Goal: Entertainment & Leisure: Consume media (video, audio)

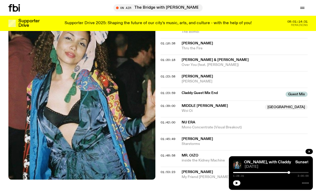
scroll to position [538, 0]
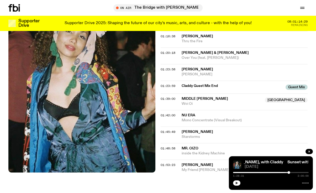
click at [234, 183] on button "button" at bounding box center [236, 183] width 7 height 5
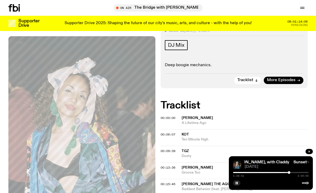
scroll to position [109, 0]
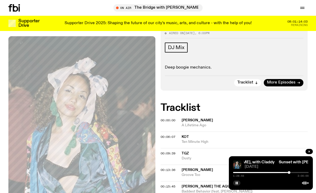
drag, startPoint x: 170, startPoint y: 76, endPoint x: 197, endPoint y: 75, distance: 27.3
drag, startPoint x: 197, startPoint y: 75, endPoint x: 202, endPoint y: 87, distance: 13.1
click at [202, 103] on h2 "Tracklist" at bounding box center [234, 107] width 147 height 9
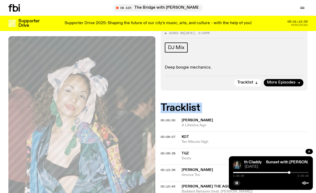
drag, startPoint x: 202, startPoint y: 87, endPoint x: 169, endPoint y: 80, distance: 33.2
click at [169, 103] on h2 "Tracklist" at bounding box center [234, 107] width 147 height 9
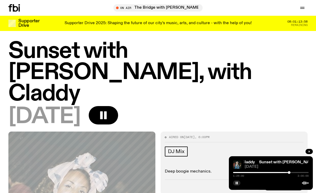
scroll to position [5, 0]
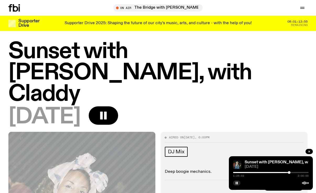
drag, startPoint x: 170, startPoint y: 97, endPoint x: 165, endPoint y: 92, distance: 6.7
click at [165, 106] on div "[DATE]" at bounding box center [158, 116] width 300 height 21
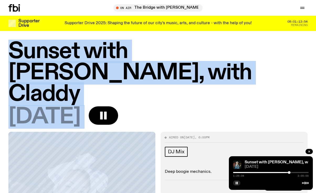
drag, startPoint x: 165, startPoint y: 93, endPoint x: 13, endPoint y: 53, distance: 157.0
click at [13, 53] on div "Sunset with [PERSON_NAME], with Claddy [DATE]" at bounding box center [158, 84] width 300 height 87
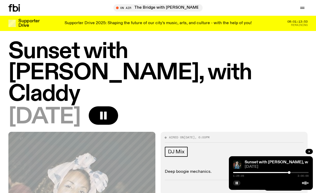
click at [12, 51] on h1 "Sunset with [PERSON_NAME], with Claddy" at bounding box center [158, 73] width 300 height 64
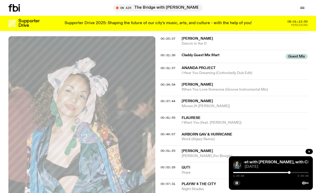
scroll to position [291, 0]
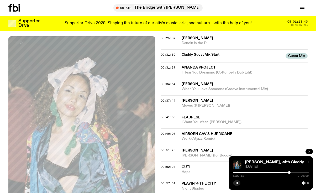
drag, startPoint x: 165, startPoint y: 90, endPoint x: 159, endPoint y: 91, distance: 6.1
click at [159, 91] on div "Aired on [DATE] 6:00pm DJ Mix Deep boogie mechanics. Tracklist More Episodes Tr…" at bounding box center [158, 145] width 316 height 599
drag, startPoint x: 159, startPoint y: 91, endPoint x: 186, endPoint y: 104, distance: 30.1
click at [186, 104] on div "Aired on [DATE] 6:00pm DJ Mix Deep boogie mechanics. Tracklist More Episodes Tr…" at bounding box center [158, 145] width 316 height 599
click at [186, 112] on div "00:41:55 Flaurese I Want You (feat. [PERSON_NAME])" at bounding box center [234, 120] width 147 height 17
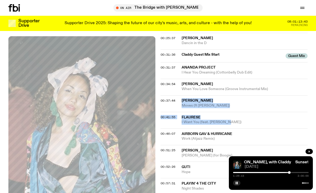
drag, startPoint x: 186, startPoint y: 104, endPoint x: 161, endPoint y: 88, distance: 29.5
click at [161, 88] on div "00:00:00 [PERSON_NAME] A Lifetime Ago 00:06:07 KOT Ten Minute High 00:09:39 TGZ…" at bounding box center [234, 178] width 147 height 482
click at [161, 95] on div "00:37:44 [PERSON_NAME] Moves (ft [PERSON_NAME])" at bounding box center [234, 103] width 147 height 17
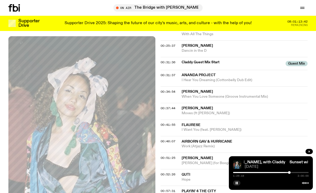
scroll to position [284, 0]
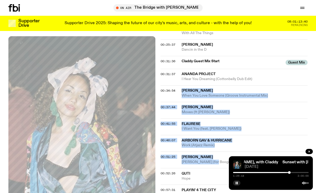
drag, startPoint x: 158, startPoint y: 77, endPoint x: 202, endPoint y: 146, distance: 81.2
click at [202, 146] on div "Aired on [DATE] 6:00pm DJ Mix Deep boogie mechanics. Tracklist More Episodes Tr…" at bounding box center [158, 152] width 316 height 599
click at [202, 152] on div "00:51:25 [PERSON_NAME] [PERSON_NAME] (for Boogie)" at bounding box center [234, 160] width 147 height 17
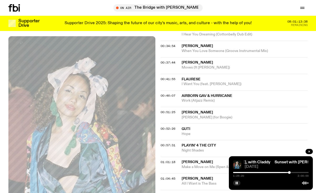
scroll to position [343, 0]
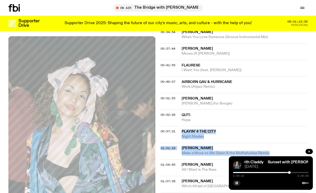
drag, startPoint x: 202, startPoint y: 135, endPoint x: 163, endPoint y: 119, distance: 42.6
click at [163, 119] on div "00:00:00 [PERSON_NAME] A Lifetime Ago 00:06:07 KOT Ten Minute High 00:09:39 TGZ…" at bounding box center [234, 126] width 147 height 482
click at [163, 126] on div "00:57:31 Playin' 4 The City Night Shades" at bounding box center [234, 134] width 147 height 17
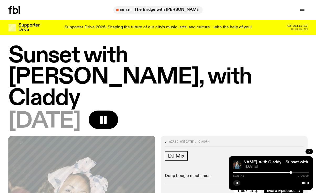
scroll to position [0, 0]
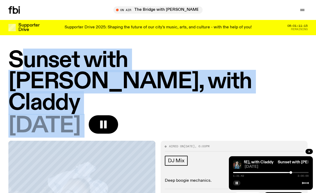
drag, startPoint x: 165, startPoint y: 98, endPoint x: 18, endPoint y: 51, distance: 154.9
click at [18, 51] on div "Sunset with [PERSON_NAME], with Claddy [DATE]" at bounding box center [158, 93] width 300 height 87
drag, startPoint x: 7, startPoint y: 50, endPoint x: 154, endPoint y: 108, distance: 157.4
click at [154, 108] on div "Sunset with [PERSON_NAME], with Claddy [DATE]" at bounding box center [158, 95] width 316 height 91
click at [154, 115] on div "[DATE]" at bounding box center [158, 125] width 300 height 21
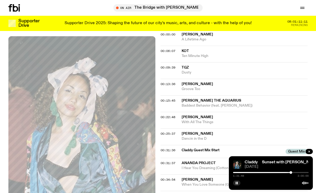
scroll to position [214, 0]
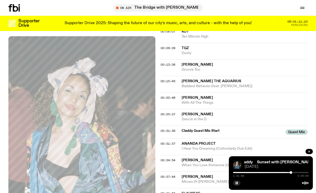
drag, startPoint x: 160, startPoint y: 101, endPoint x: 160, endPoint y: 98, distance: 2.9
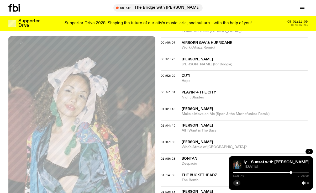
scroll to position [382, 0]
click at [238, 183] on rect "button" at bounding box center [237, 183] width 1 height 3
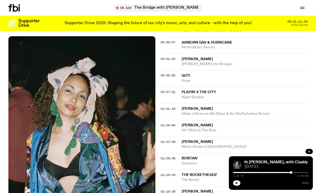
click at [238, 183] on icon "button" at bounding box center [237, 183] width 3 height 3
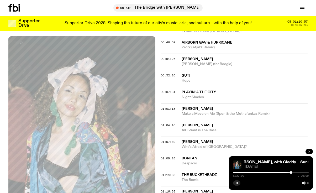
click at [236, 182] on icon "button" at bounding box center [237, 183] width 3 height 3
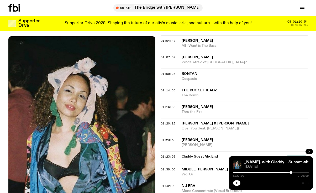
scroll to position [456, 0]
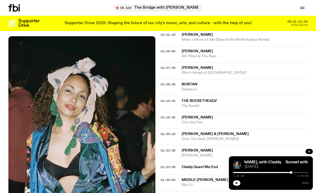
click at [240, 182] on button "button" at bounding box center [236, 183] width 7 height 5
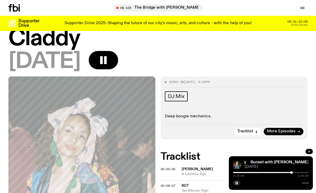
scroll to position [47, 0]
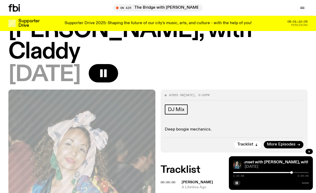
click at [171, 165] on h2 "Tracklist" at bounding box center [234, 169] width 147 height 9
drag, startPoint x: 171, startPoint y: 146, endPoint x: 181, endPoint y: 58, distance: 88.6
click at [181, 64] on div "[DATE]" at bounding box center [158, 74] width 300 height 21
drag, startPoint x: 181, startPoint y: 58, endPoint x: 203, endPoint y: 151, distance: 95.4
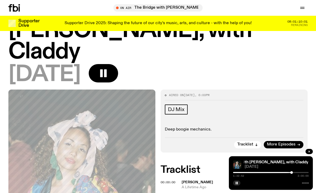
click at [203, 165] on h2 "Tracklist" at bounding box center [234, 169] width 147 height 9
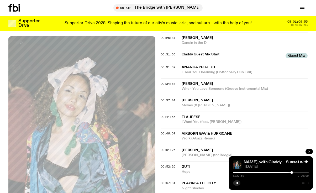
scroll to position [290, 0]
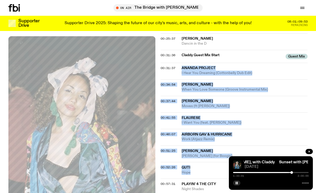
drag, startPoint x: 203, startPoint y: 151, endPoint x: 160, endPoint y: 57, distance: 103.9
click at [160, 57] on div "Aired on [DATE] 6:00pm DJ Mix Deep boogie mechanics. Tracklist More Episodes Tr…" at bounding box center [158, 145] width 316 height 599
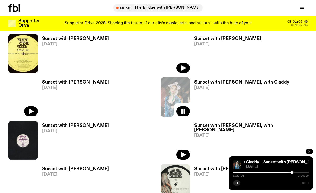
scroll to position [886, 0]
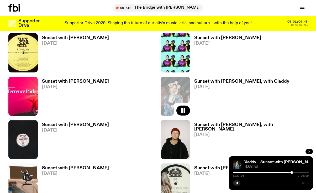
click at [69, 123] on h3 "Sunset with [PERSON_NAME]" at bounding box center [75, 125] width 67 height 4
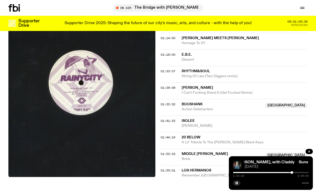
scroll to position [446, 0]
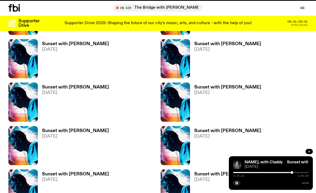
scroll to position [886, 0]
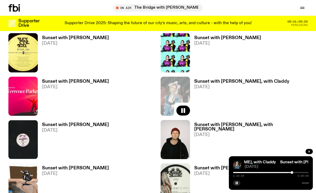
click at [208, 123] on h3 "Sunset with [PERSON_NAME], with [PERSON_NAME]" at bounding box center [252, 127] width 114 height 9
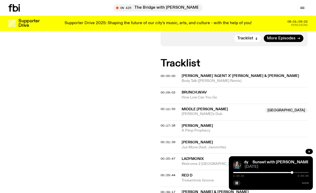
scroll to position [163, 0]
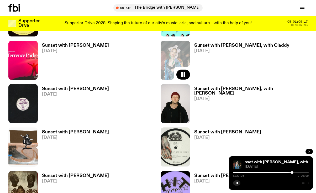
scroll to position [926, 0]
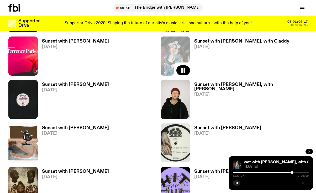
click at [64, 126] on h3 "Sunset with [PERSON_NAME]" at bounding box center [75, 128] width 67 height 4
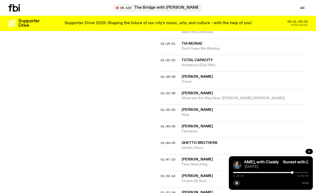
scroll to position [438, 0]
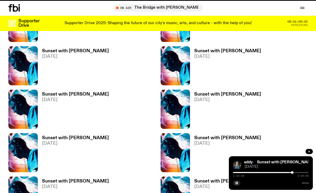
scroll to position [926, 0]
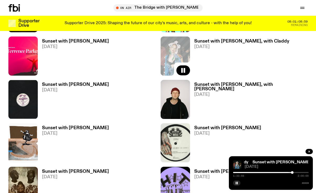
click at [218, 126] on h3 "Sunset with [PERSON_NAME]" at bounding box center [228, 128] width 67 height 4
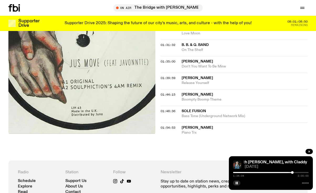
scroll to position [448, 0]
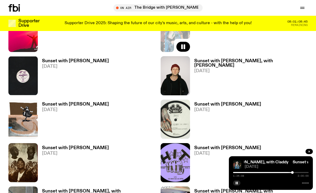
scroll to position [959, 0]
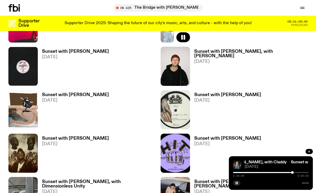
click at [68, 136] on h3 "Sunset with [PERSON_NAME]" at bounding box center [75, 138] width 67 height 4
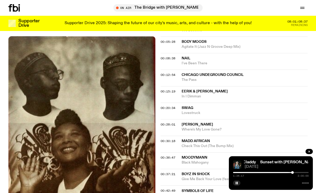
scroll to position [185, 0]
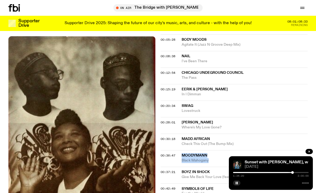
drag, startPoint x: 237, startPoint y: 145, endPoint x: 166, endPoint y: 143, distance: 71.0
click at [166, 150] on div "00:36:47 Moodymann Black Mahogany" at bounding box center [234, 158] width 147 height 17
drag, startPoint x: 167, startPoint y: 143, endPoint x: 181, endPoint y: 144, distance: 14.0
click at [181, 150] on div "00:36:47 Moodymann Black Mahogany" at bounding box center [234, 158] width 147 height 17
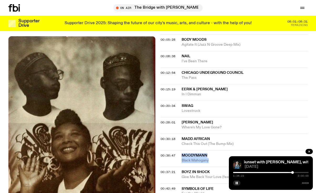
click at [181, 150] on div "00:36:47 Moodymann Black Mahogany" at bounding box center [234, 158] width 147 height 17
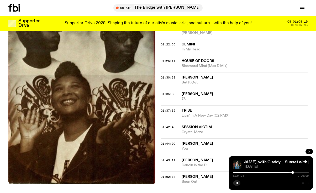
scroll to position [471, 0]
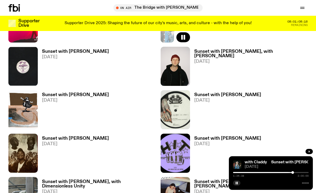
scroll to position [971, 0]
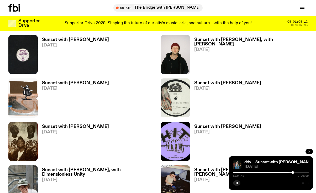
click at [92, 125] on h3 "Sunset with [PERSON_NAME]" at bounding box center [75, 127] width 67 height 4
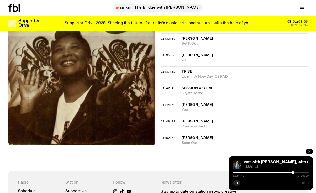
scroll to position [523, 0]
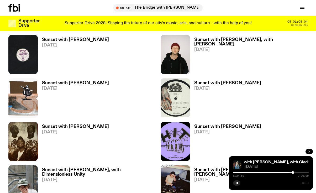
scroll to position [985, 0]
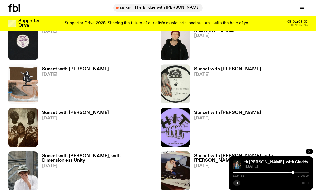
click at [213, 111] on h3 "Sunset with [PERSON_NAME]" at bounding box center [228, 113] width 67 height 4
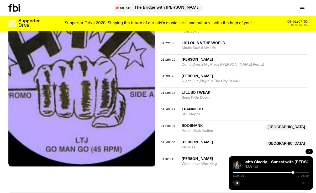
scroll to position [484, 0]
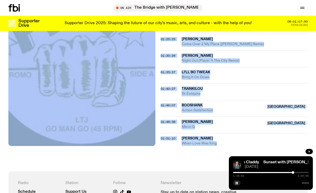
drag, startPoint x: 157, startPoint y: 122, endPoint x: 173, endPoint y: 137, distance: 21.4
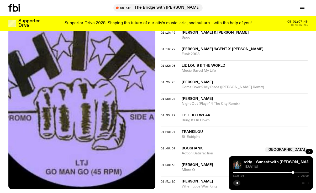
scroll to position [421, 0]
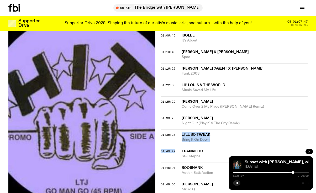
drag, startPoint x: 173, startPoint y: 137, endPoint x: 170, endPoint y: 122, distance: 14.7
click at [170, 130] on div "01:35:27 Li'll Bo Tweak Bring It On Down" at bounding box center [234, 138] width 147 height 17
drag, startPoint x: 169, startPoint y: 123, endPoint x: 158, endPoint y: 110, distance: 16.6
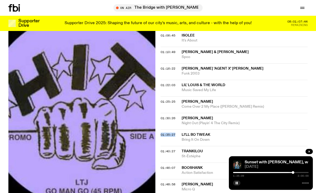
drag, startPoint x: 158, startPoint y: 109, endPoint x: 218, endPoint y: 123, distance: 61.7
click at [218, 130] on div "01:35:27 Li'll Bo Tweak Bring It On Down" at bounding box center [234, 138] width 147 height 17
drag, startPoint x: 218, startPoint y: 123, endPoint x: 165, endPoint y: 109, distance: 55.6
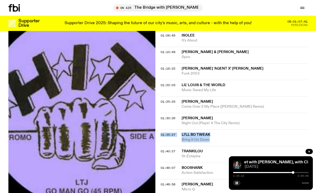
click at [165, 130] on div "01:35:27 Li'll Bo Tweak Bring It On Down" at bounding box center [234, 138] width 147 height 17
drag, startPoint x: 165, startPoint y: 109, endPoint x: 228, endPoint y: 124, distance: 65.5
click at [228, 130] on div "01:35:27 Li'll Bo Tweak Bring It On Down" at bounding box center [234, 138] width 147 height 17
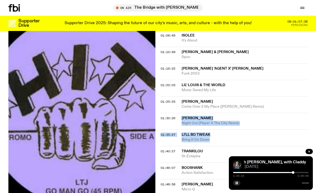
drag, startPoint x: 228, startPoint y: 124, endPoint x: 163, endPoint y: 106, distance: 68.0
click at [163, 113] on div "01:30:26 [PERSON_NAME] Night Out (Playin' 4 The City Remix)" at bounding box center [234, 121] width 147 height 17
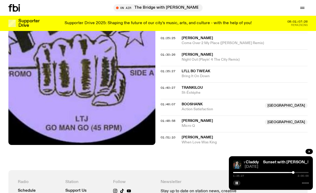
scroll to position [513, 0]
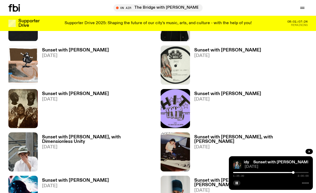
scroll to position [1015, 0]
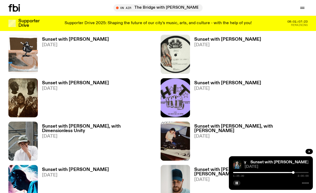
click at [68, 124] on h3 "Sunset with [PERSON_NAME], with Dimensionless Unity" at bounding box center [99, 128] width 114 height 9
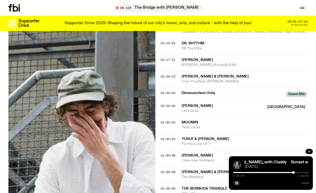
scroll to position [413, 0]
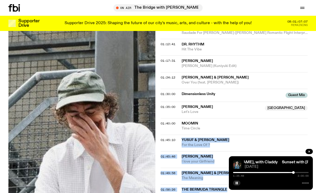
drag, startPoint x: 159, startPoint y: 129, endPoint x: 188, endPoint y: 187, distance: 64.9
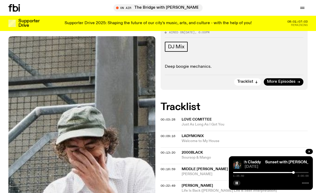
scroll to position [104, 0]
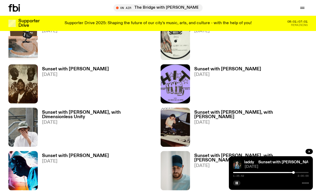
scroll to position [1030, 0]
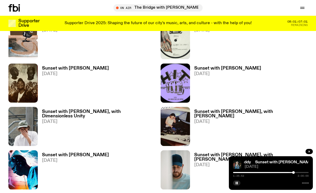
click at [217, 110] on h3 "Sunset with [PERSON_NAME], with [PERSON_NAME]" at bounding box center [252, 114] width 114 height 9
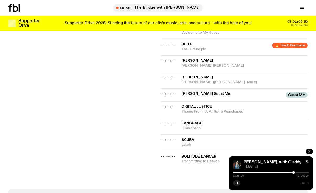
scroll to position [269, 0]
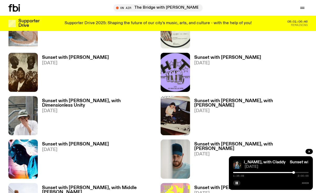
scroll to position [1045, 0]
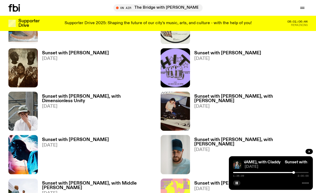
click at [73, 138] on h3 "Sunset with [PERSON_NAME]" at bounding box center [75, 140] width 67 height 4
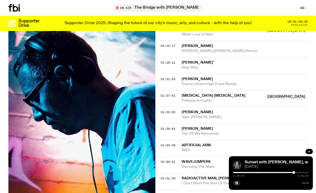
scroll to position [396, 0]
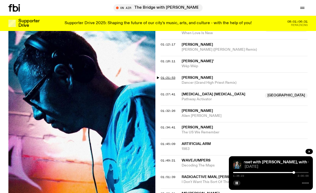
click at [163, 76] on span "01:21:53" at bounding box center [168, 78] width 15 height 4
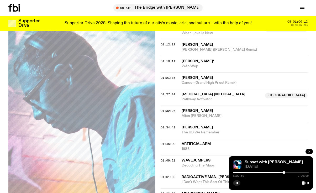
click at [284, 172] on div at bounding box center [284, 172] width 3 height 3
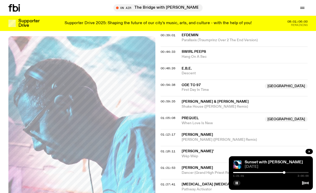
scroll to position [306, 0]
click at [238, 183] on icon "button" at bounding box center [237, 183] width 3 height 3
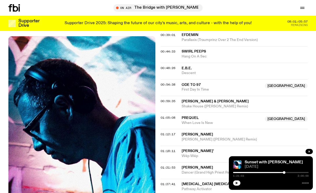
click at [238, 183] on icon "button" at bounding box center [237, 183] width 3 height 3
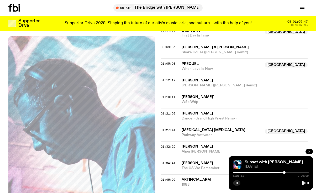
scroll to position [359, 0]
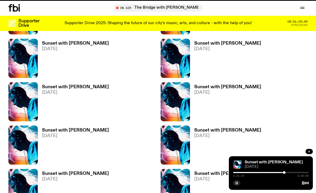
scroll to position [1045, 0]
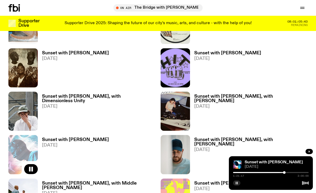
click at [201, 138] on h3 "Sunset with [PERSON_NAME], with [PERSON_NAME]" at bounding box center [252, 142] width 114 height 9
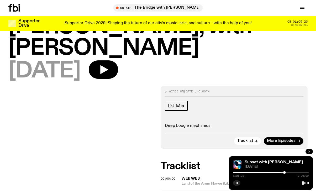
scroll to position [34, 0]
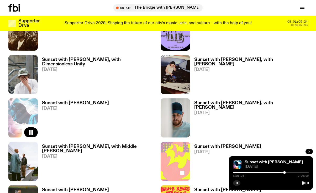
scroll to position [1103, 0]
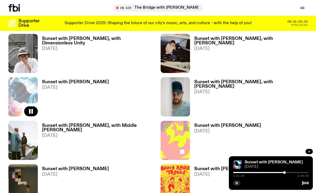
click at [83, 124] on h3 "Sunset with [PERSON_NAME], with Middle [PERSON_NAME]" at bounding box center [99, 128] width 114 height 9
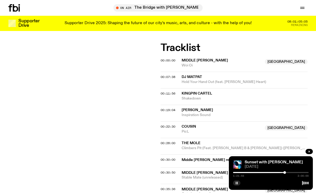
scroll to position [187, 0]
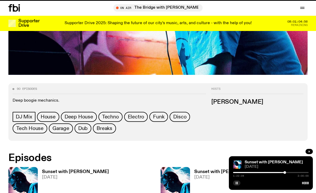
scroll to position [1103, 0]
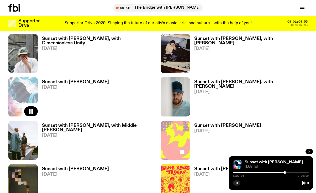
click at [216, 124] on h3 "Sunset with [PERSON_NAME]" at bounding box center [228, 126] width 67 height 4
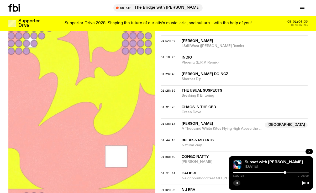
scroll to position [389, 0]
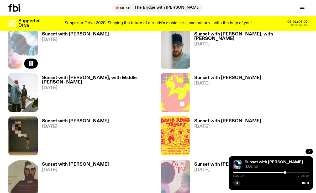
scroll to position [1167, 0]
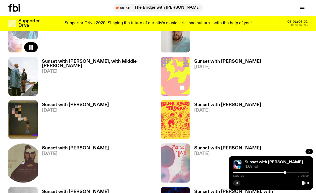
click at [66, 103] on h3 "Sunset with [PERSON_NAME]" at bounding box center [75, 105] width 67 height 4
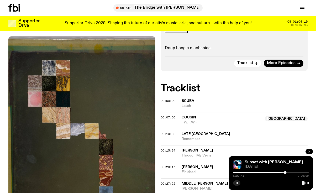
scroll to position [101, 0]
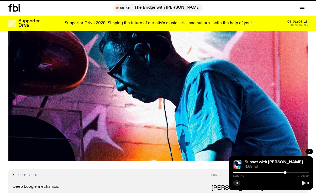
scroll to position [1167, 0]
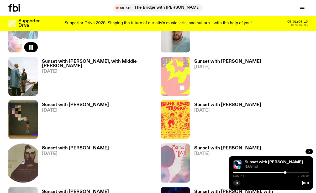
click at [198, 103] on h3 "Sunset with [PERSON_NAME]" at bounding box center [228, 105] width 67 height 4
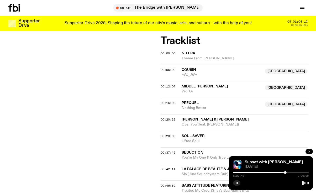
scroll to position [154, 0]
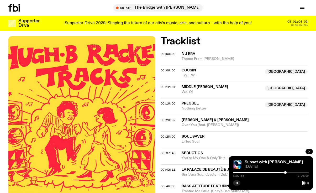
click at [172, 82] on div "00:12:04 Middle [PERSON_NAME] NSW Woi Oi [GEOGRAPHIC_DATA]" at bounding box center [234, 90] width 147 height 17
click at [172, 85] on span "00:12:04" at bounding box center [168, 87] width 15 height 4
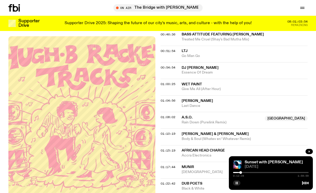
scroll to position [320, 0]
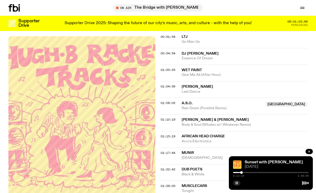
click at [242, 173] on div at bounding box center [242, 172] width 3 height 3
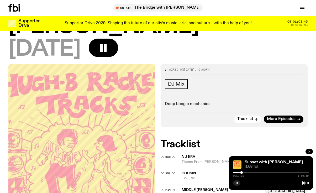
scroll to position [50, 0]
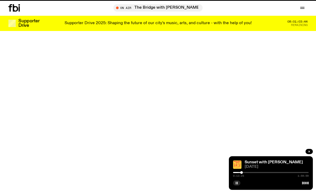
scroll to position [1167, 0]
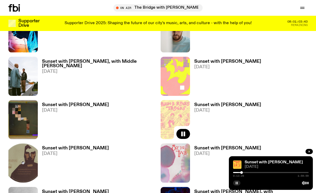
click at [72, 146] on h3 "Sunset with [PERSON_NAME]" at bounding box center [75, 148] width 67 height 4
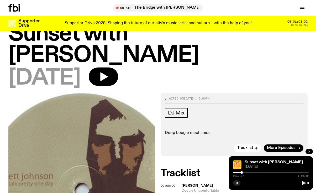
scroll to position [20, 0]
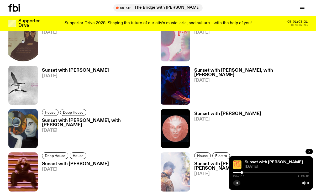
scroll to position [1292, 0]
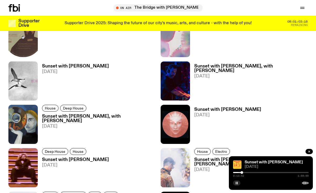
click at [60, 114] on h3 "Sunset with [PERSON_NAME], with [PERSON_NAME]" at bounding box center [99, 118] width 114 height 9
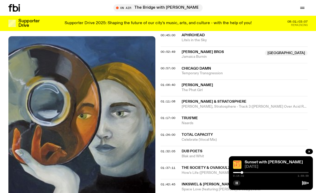
scroll to position [344, 0]
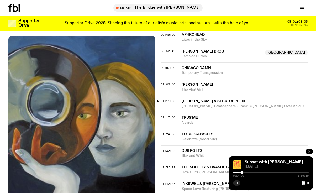
click at [172, 99] on span "01:11:08" at bounding box center [168, 101] width 15 height 4
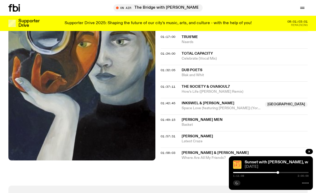
scroll to position [442, 0]
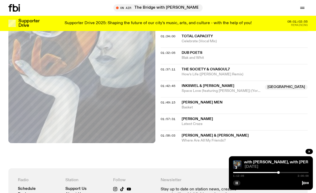
click at [279, 173] on div at bounding box center [279, 172] width 3 height 3
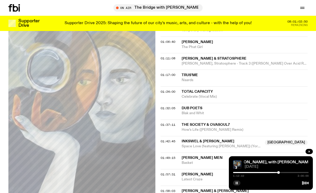
scroll to position [387, 0]
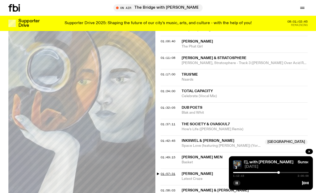
click at [173, 172] on span "01:57:31" at bounding box center [168, 174] width 15 height 4
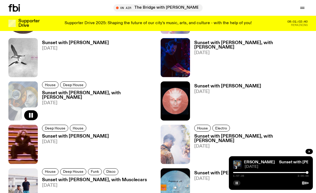
scroll to position [1316, 0]
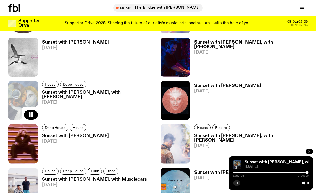
click at [227, 84] on h3 "Sunset with [PERSON_NAME]" at bounding box center [228, 86] width 67 height 4
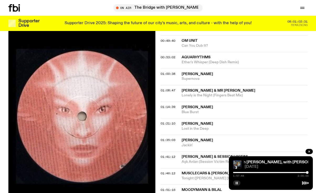
scroll to position [314, 0]
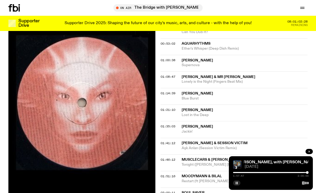
click at [307, 151] on button "button" at bounding box center [309, 151] width 7 height 5
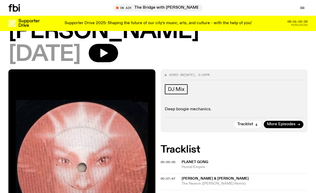
scroll to position [0, 0]
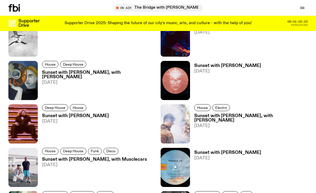
scroll to position [1344, 0]
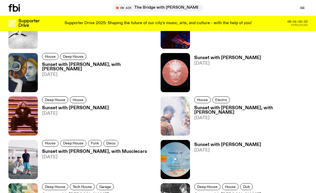
click at [77, 106] on h3 "Sunset with [PERSON_NAME]" at bounding box center [75, 108] width 67 height 4
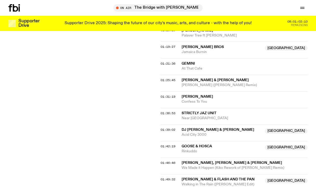
scroll to position [395, 0]
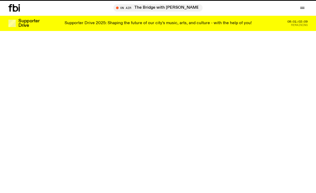
scroll to position [1344, 0]
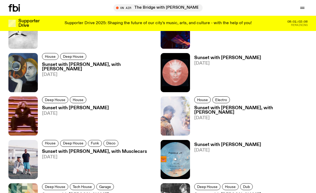
click at [214, 106] on h3 "Sunset with [PERSON_NAME], with [PERSON_NAME]" at bounding box center [252, 110] width 114 height 9
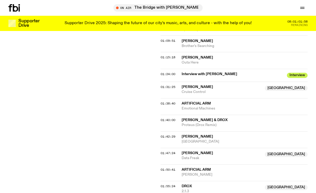
scroll to position [424, 0]
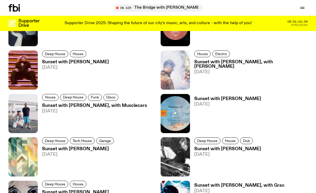
scroll to position [1399, 0]
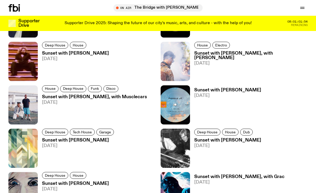
click at [78, 138] on h3 "Sunset with [PERSON_NAME]" at bounding box center [79, 140] width 74 height 4
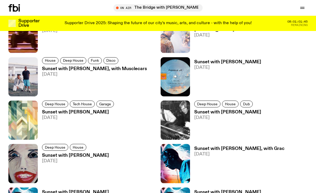
scroll to position [1437, 0]
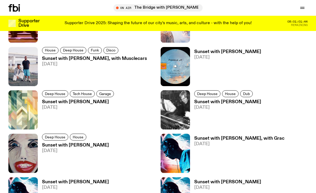
click at [203, 100] on h3 "Sunset with [PERSON_NAME]" at bounding box center [228, 102] width 67 height 4
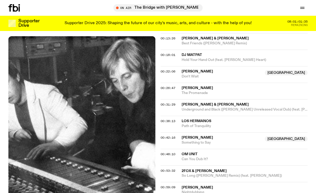
scroll to position [208, 0]
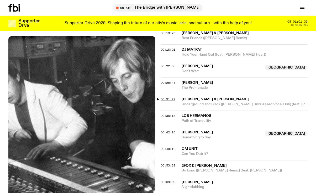
click at [172, 97] on span "00:31:29" at bounding box center [168, 99] width 15 height 4
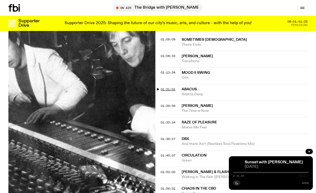
scroll to position [367, 0]
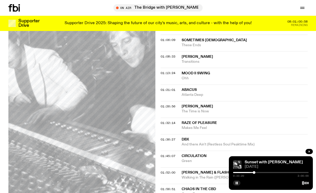
click at [254, 172] on div at bounding box center [254, 172] width 3 height 3
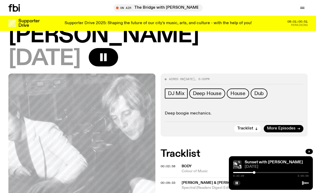
scroll to position [0, 0]
